Goal: Transaction & Acquisition: Purchase product/service

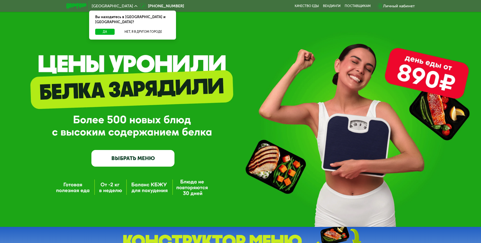
click at [130, 165] on link "ВЫБРАТЬ МЕНЮ" at bounding box center [132, 158] width 83 height 17
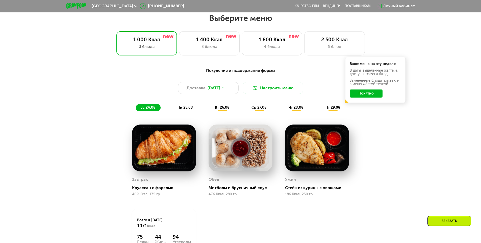
scroll to position [272, 0]
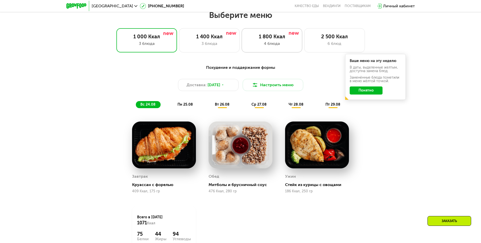
click at [261, 45] on div "4 блюда" at bounding box center [272, 44] width 50 height 6
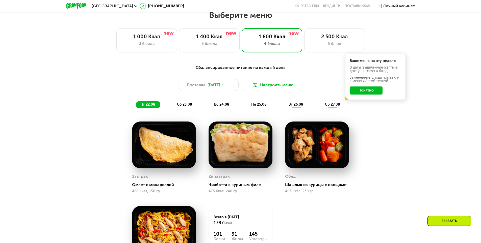
click at [370, 93] on button "Понятно" at bounding box center [365, 91] width 33 height 8
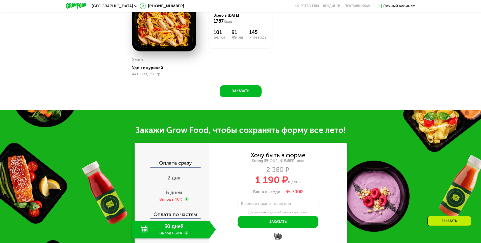
scroll to position [499, 0]
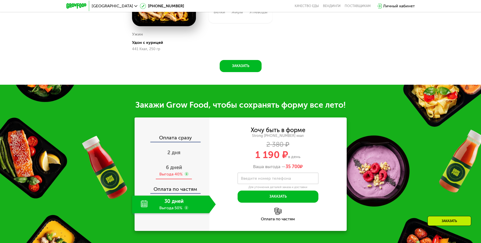
click at [180, 175] on div "Выгода 40%" at bounding box center [170, 175] width 23 height 6
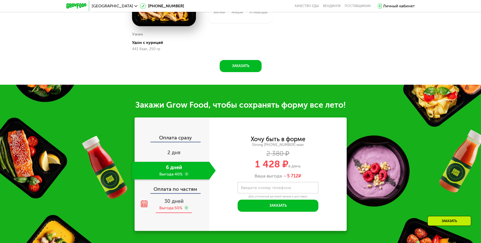
click at [176, 204] on span "30 дней" at bounding box center [173, 201] width 19 height 6
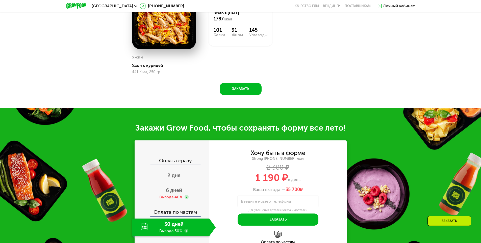
scroll to position [474, 0]
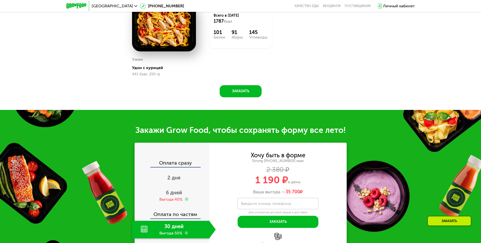
click at [172, 167] on div "Оплата сразу" at bounding box center [172, 163] width 74 height 7
click at [177, 178] on span "2 дня" at bounding box center [173, 178] width 13 height 6
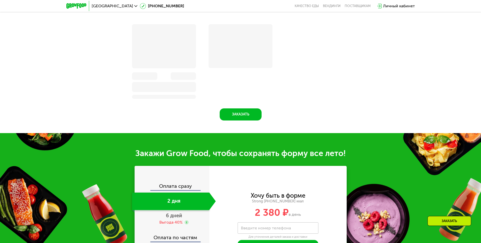
scroll to position [497, 0]
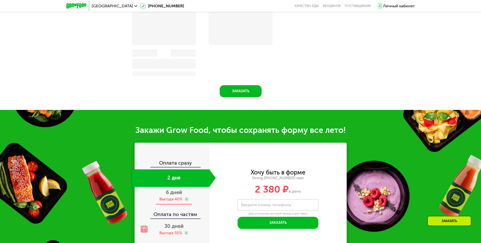
click at [175, 195] on span "6 дней" at bounding box center [174, 192] width 16 height 6
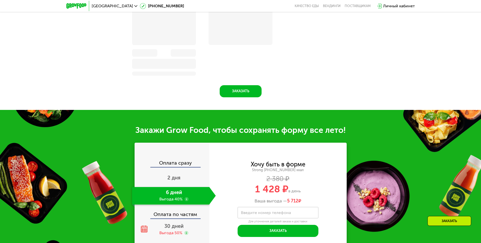
click at [174, 217] on div "Оплата по частям" at bounding box center [172, 213] width 74 height 12
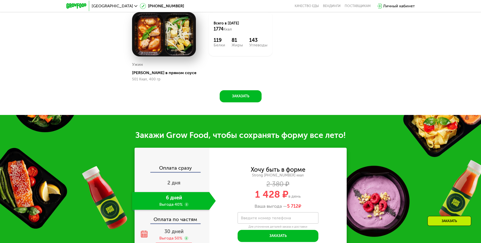
click at [174, 229] on span "30 дней" at bounding box center [173, 232] width 19 height 6
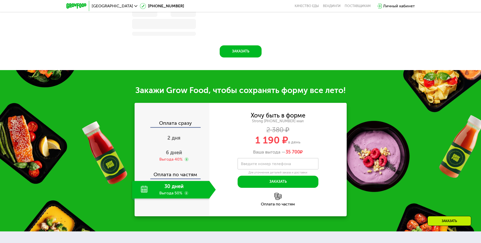
scroll to position [522, 0]
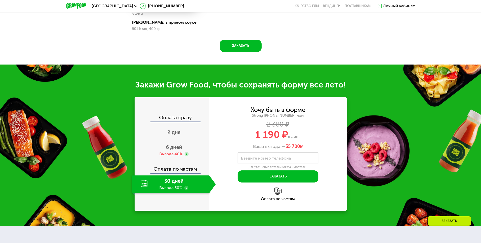
click at [171, 115] on div "Оплата сразу" at bounding box center [172, 118] width 74 height 7
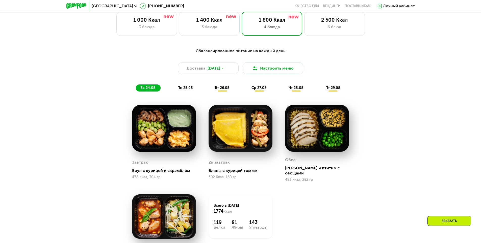
scroll to position [270, 0]
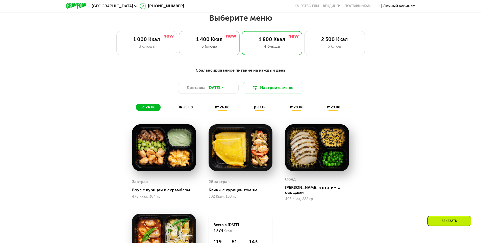
click at [219, 48] on div "3 блюда" at bounding box center [209, 46] width 50 height 6
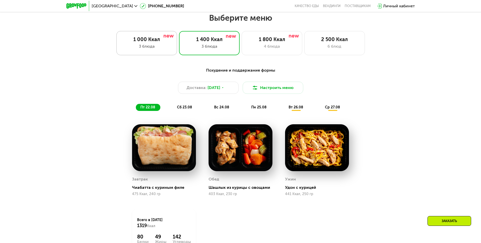
click at [167, 49] on div "3 блюда" at bounding box center [147, 46] width 50 height 6
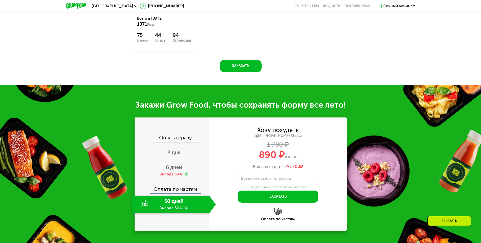
scroll to position [471, 0]
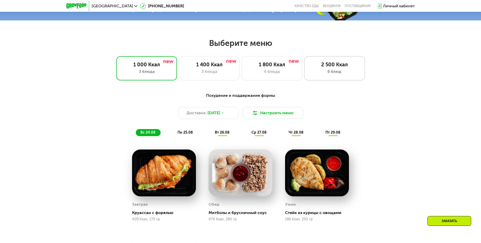
click at [354, 68] on div "2 500 Ккал" at bounding box center [334, 65] width 50 height 6
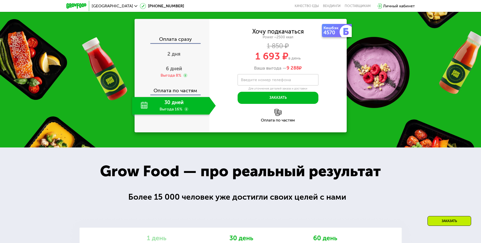
scroll to position [572, 0]
